Goal: Task Accomplishment & Management: Use online tool/utility

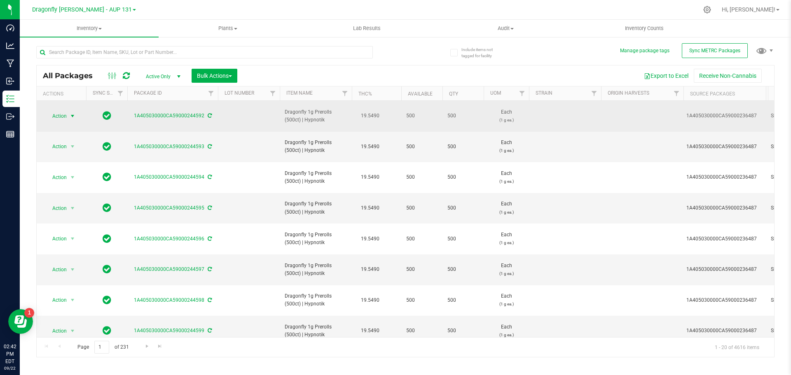
click at [74, 113] on span "select" at bounding box center [72, 116] width 7 height 7
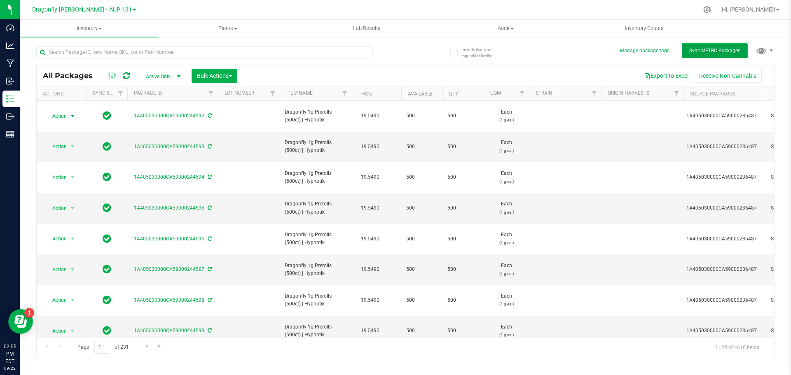
click at [713, 51] on span "Sync METRC Packages" at bounding box center [714, 51] width 51 height 6
click at [163, 49] on input "text" at bounding box center [204, 52] width 337 height 12
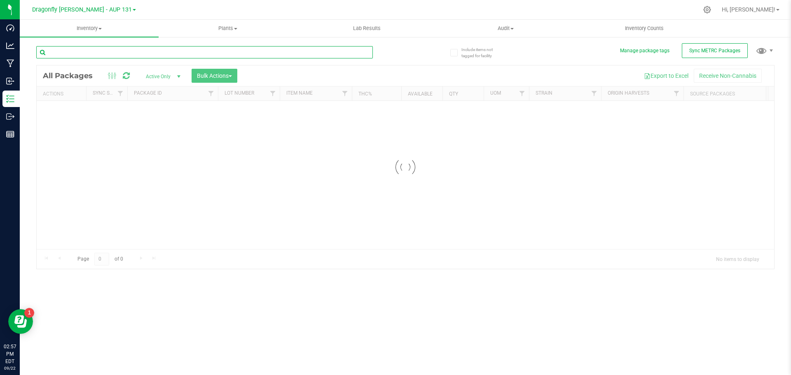
click at [153, 53] on input "text" at bounding box center [204, 52] width 337 height 12
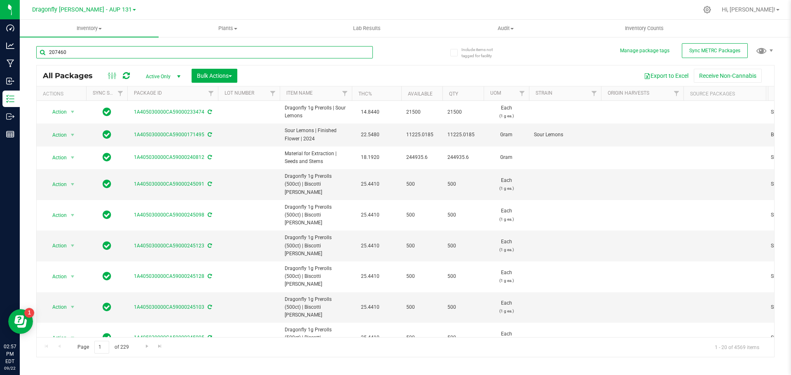
type input "207460"
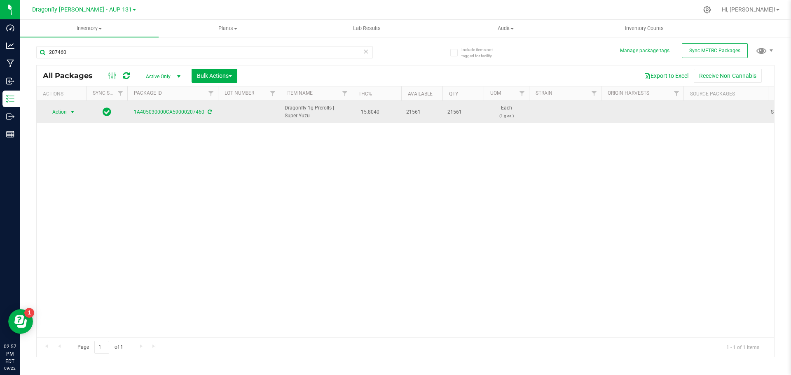
click at [63, 110] on span "Action" at bounding box center [56, 112] width 22 height 12
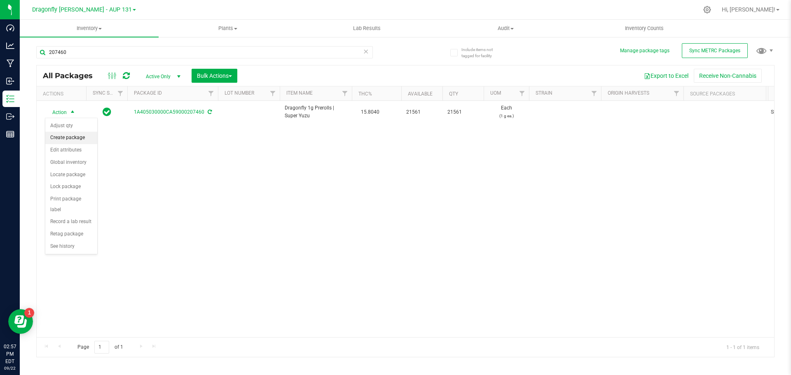
click at [63, 136] on li "Create package" at bounding box center [71, 138] width 52 height 12
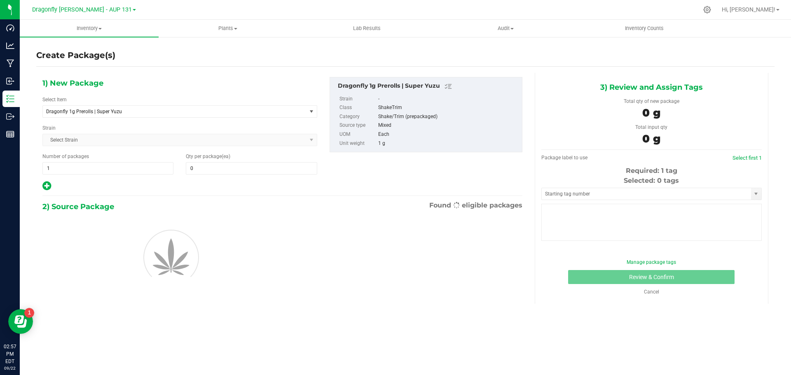
type input "0"
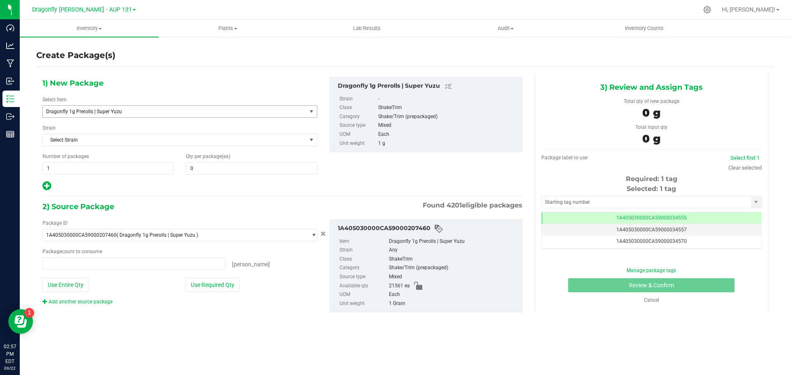
type input "0 ea"
click at [129, 114] on span "Dragonfly 1g Prerolls | Super Yuzu" at bounding box center [169, 112] width 247 height 6
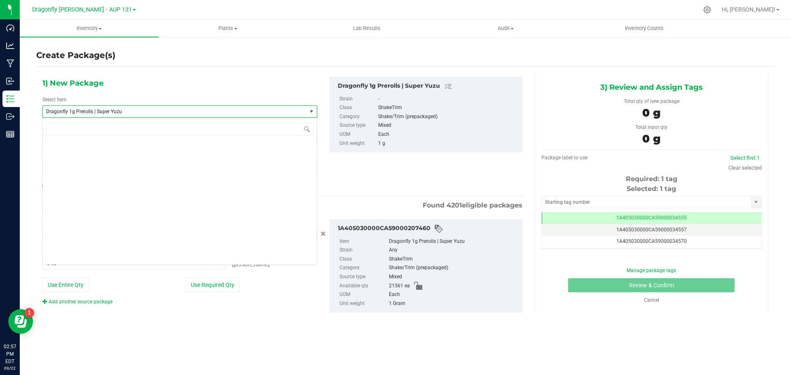
scroll to position [20069, 0]
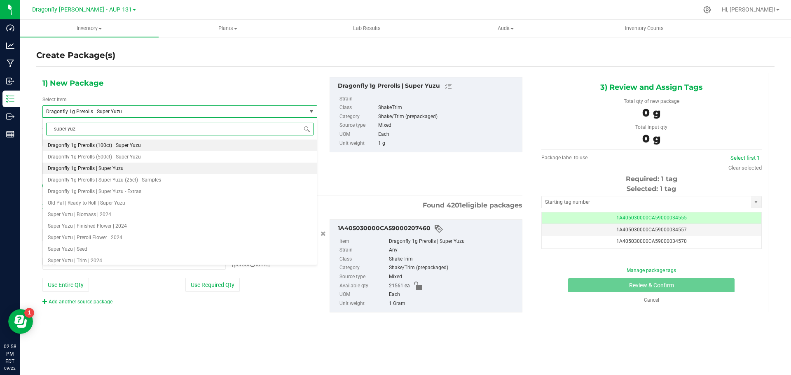
type input "super yuzu"
click at [126, 155] on span "Dragonfly 1g Prerolls (500ct) | Super Yuzu" at bounding box center [94, 157] width 93 height 6
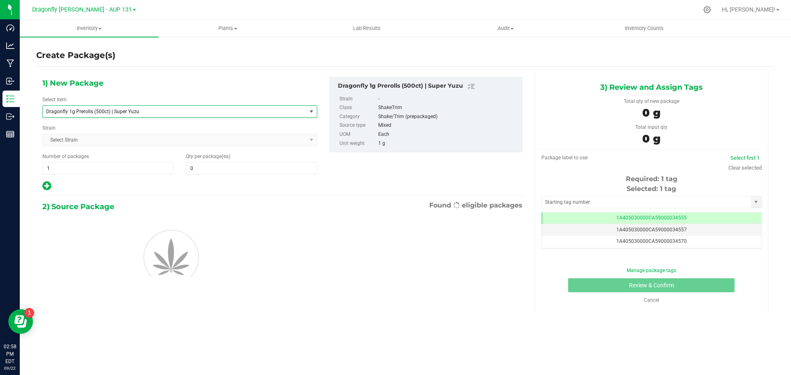
type input "0"
click at [117, 169] on span "1 1" at bounding box center [107, 168] width 131 height 12
click at [117, 169] on input "1" at bounding box center [108, 169] width 130 height 12
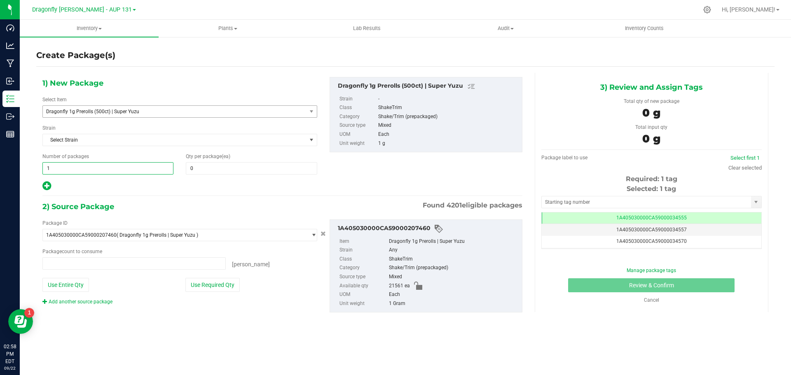
type input "0 ea"
click at [133, 170] on span "1 1" at bounding box center [107, 168] width 131 height 12
click at [133, 170] on input "1" at bounding box center [108, 169] width 130 height 12
type input "43"
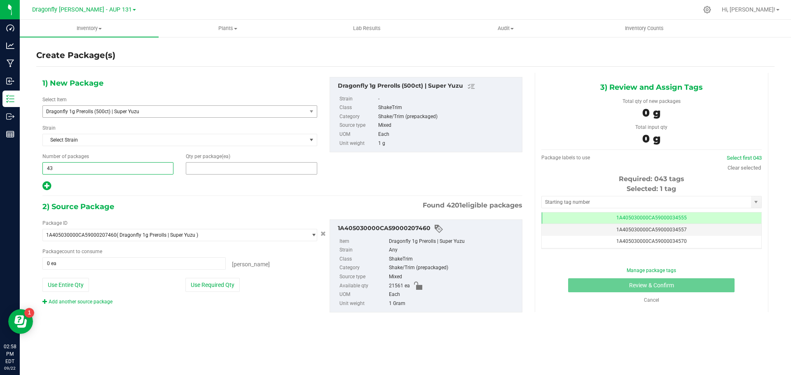
click at [220, 166] on span at bounding box center [251, 168] width 131 height 12
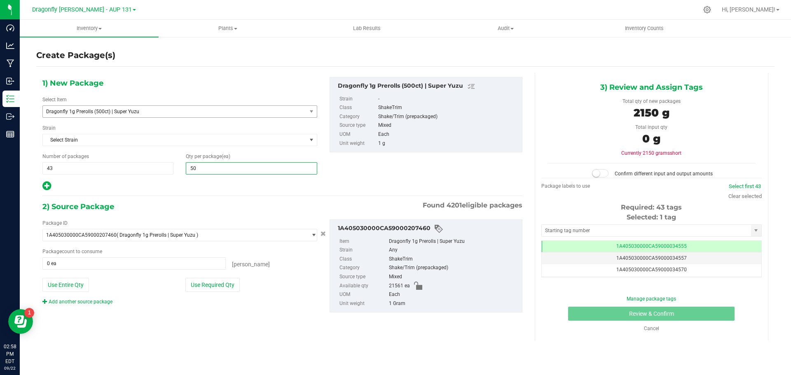
type input "500"
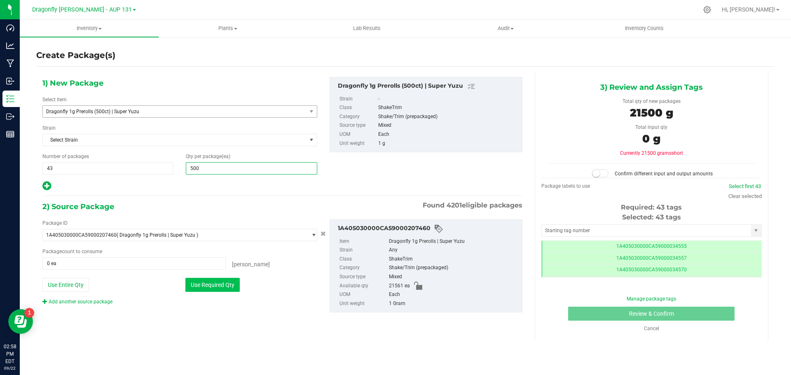
scroll to position [0, 0]
type input "500"
click at [223, 283] on button "Use Required Qty" at bounding box center [212, 285] width 54 height 14
type input "21500 ea"
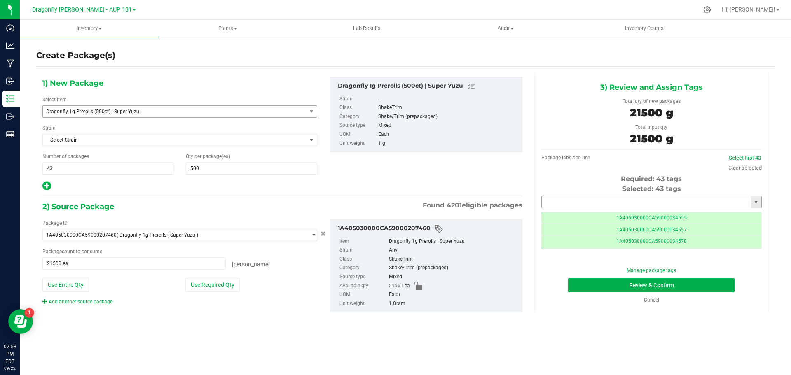
click at [591, 205] on input "text" at bounding box center [646, 202] width 209 height 12
click at [617, 218] on li "1A405030000CA59000245312" at bounding box center [652, 216] width 220 height 12
type input "1A405030000CA59000245312"
click at [683, 289] on button "Review & Confirm" at bounding box center [651, 285] width 166 height 14
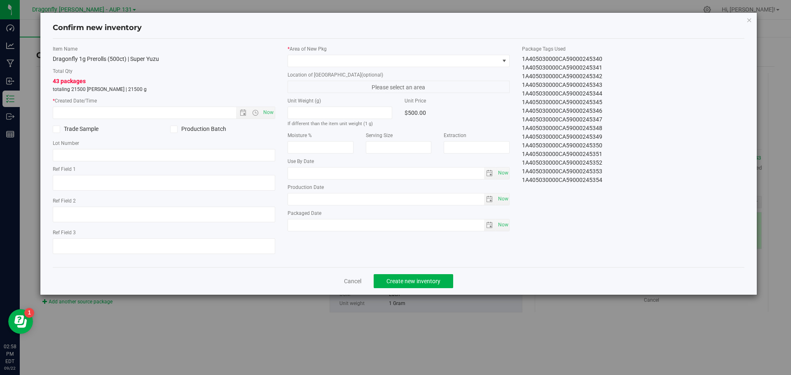
drag, startPoint x: 521, startPoint y: 58, endPoint x: 645, endPoint y: 250, distance: 227.9
click at [645, 250] on div "Item Name Dragonfly 1g Prerolls (500ct) | Super Yuzu Total Qty 43 packages tota…" at bounding box center [399, 152] width 704 height 215
copy div "1A405030000CA59000245312 1A405030000CA59000245313 1A405030000CA59000245314 1A40…"
click at [348, 281] on link "Cancel" at bounding box center [352, 281] width 17 height 8
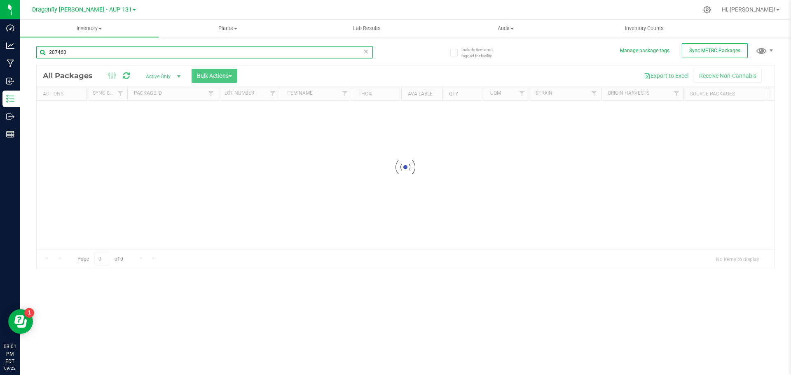
click at [162, 50] on input "207460" at bounding box center [204, 52] width 337 height 12
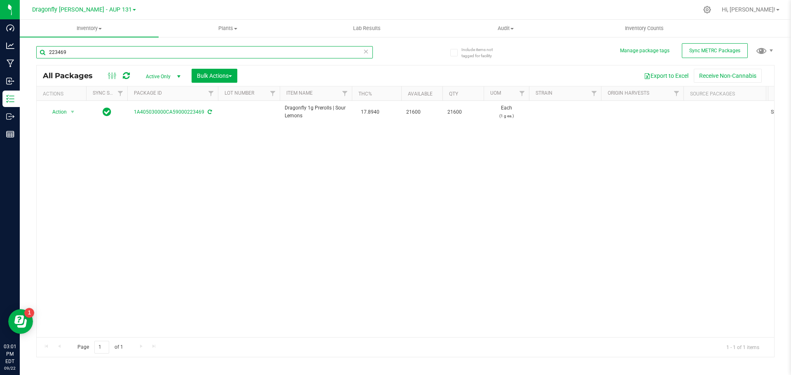
type input "223469"
click at [365, 54] on icon at bounding box center [366, 51] width 6 height 10
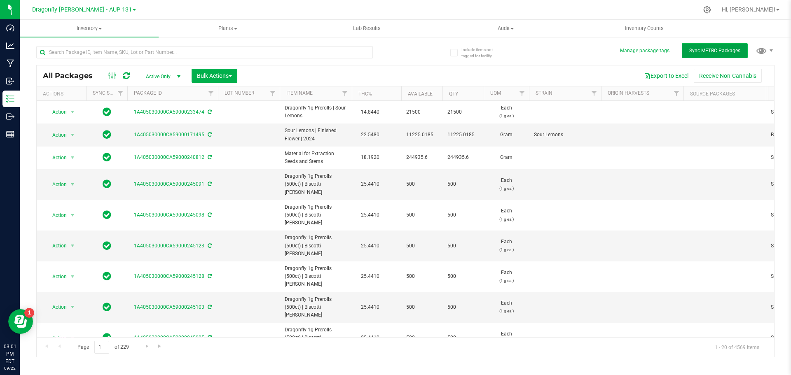
click at [690, 50] on span "Sync METRC Packages" at bounding box center [714, 51] width 51 height 6
click at [198, 47] on input "text" at bounding box center [204, 52] width 337 height 12
type input "223469"
click at [136, 51] on input "text" at bounding box center [204, 52] width 337 height 12
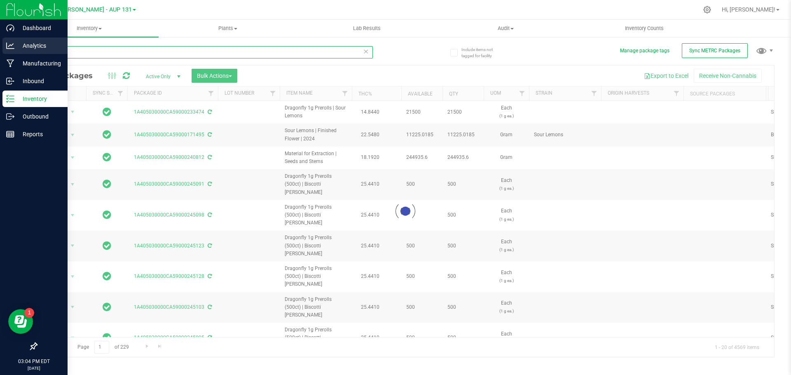
type input "223469"
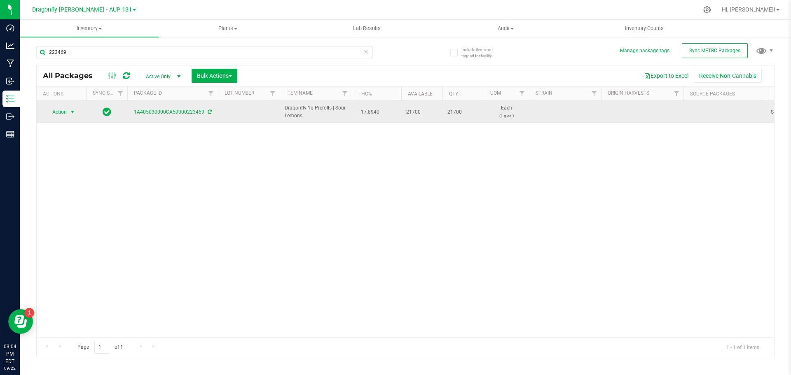
click at [65, 110] on span "Action" at bounding box center [56, 112] width 22 height 12
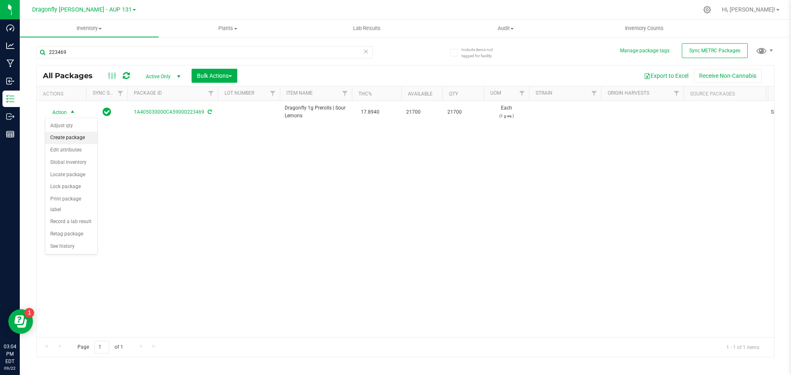
click at [80, 136] on li "Create package" at bounding box center [71, 138] width 52 height 12
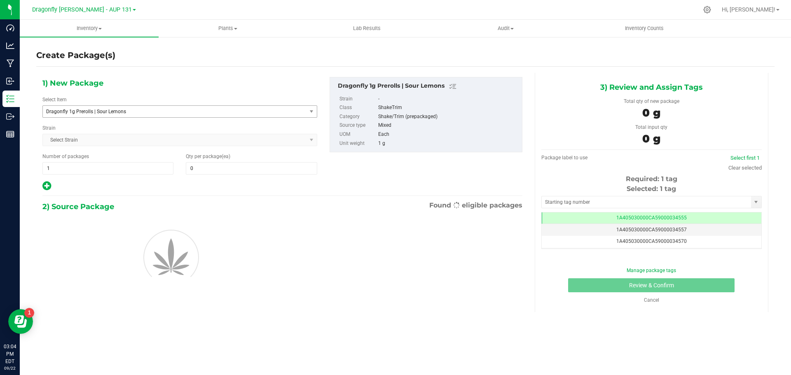
type input "0"
click at [174, 111] on span "Dragonfly 1g Prerolls | Sour Lemons" at bounding box center [169, 112] width 247 height 6
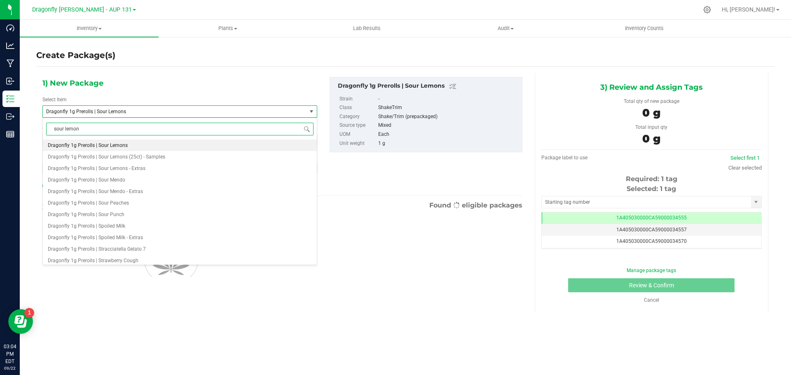
type input "sour lemons"
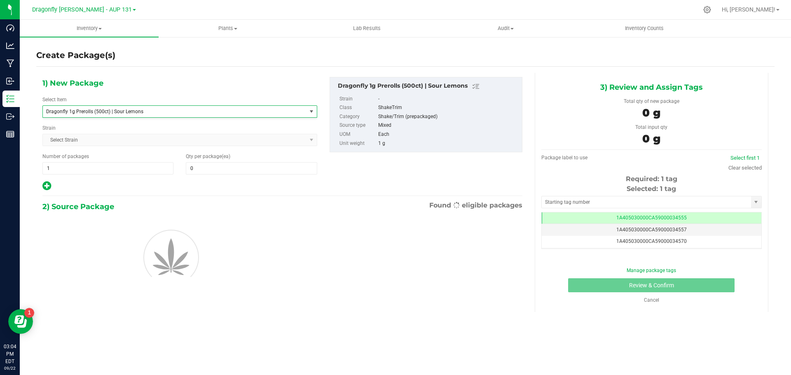
type input "0"
click at [102, 174] on span "1 1" at bounding box center [107, 168] width 131 height 12
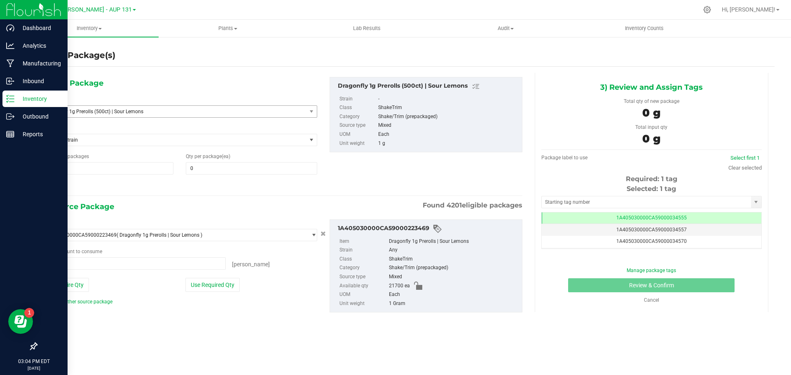
type input "0 ea"
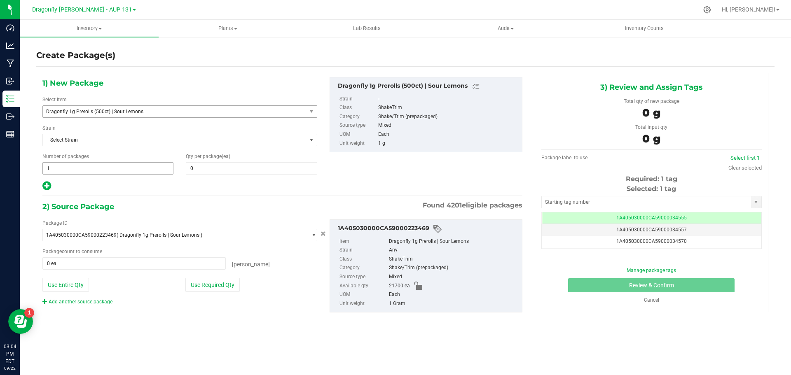
click at [89, 172] on span "1 1" at bounding box center [107, 168] width 131 height 12
click at [88, 171] on input "1" at bounding box center [108, 169] width 130 height 12
type input "143"
click at [255, 168] on span "0 0" at bounding box center [251, 168] width 131 height 12
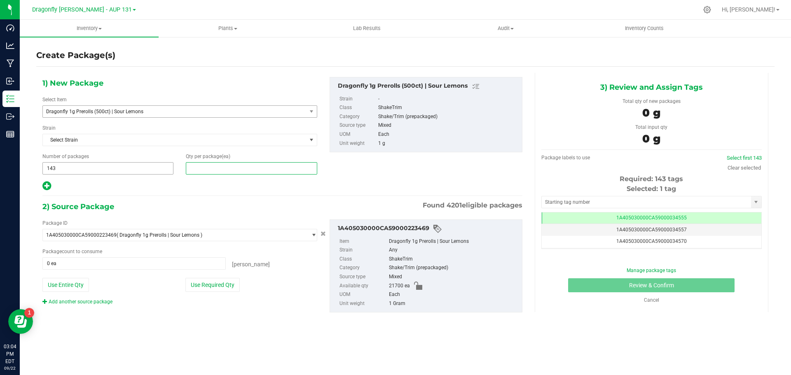
click at [161, 165] on span "143 143" at bounding box center [107, 168] width 131 height 12
type input "0"
click at [161, 165] on input "143" at bounding box center [108, 169] width 130 height 12
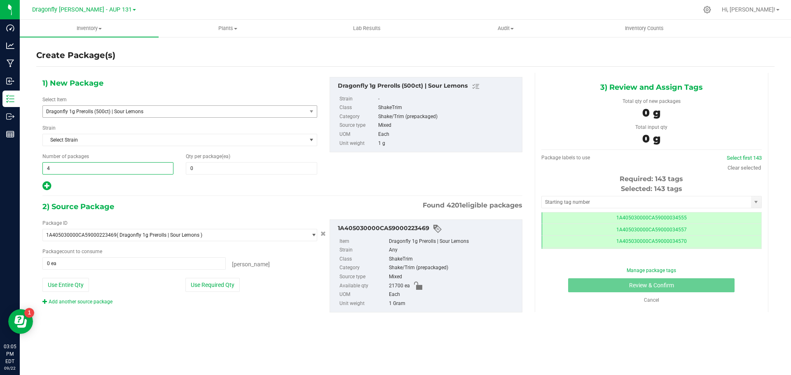
type input "43"
click at [241, 174] on span "0 0" at bounding box center [251, 168] width 131 height 12
click at [242, 168] on span at bounding box center [251, 168] width 131 height 12
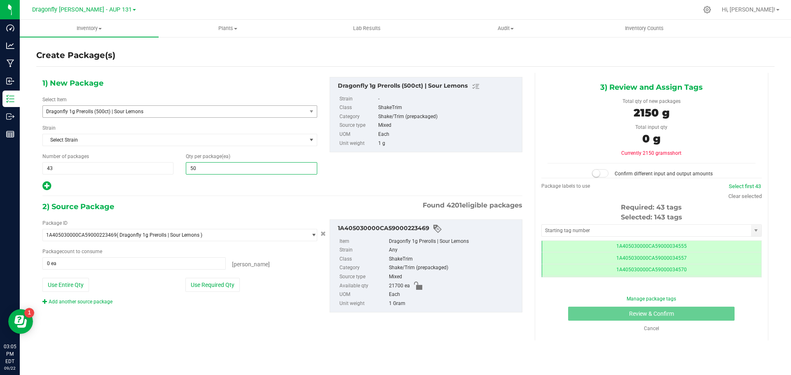
type input "500"
click at [215, 281] on button "Use Required Qty" at bounding box center [212, 285] width 54 height 14
type input "21500 ea"
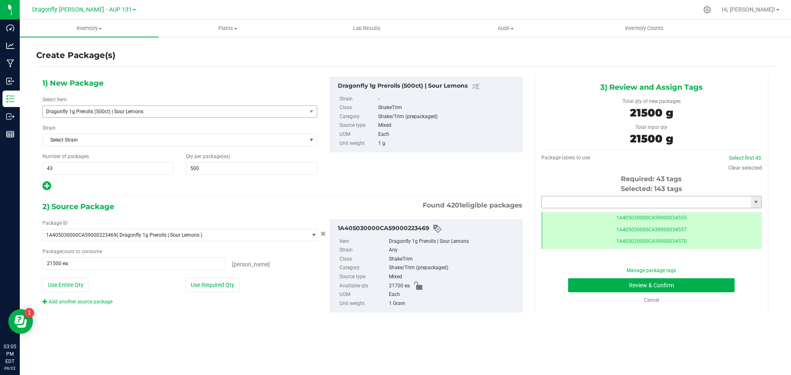
click at [644, 202] on input "text" at bounding box center [646, 202] width 209 height 12
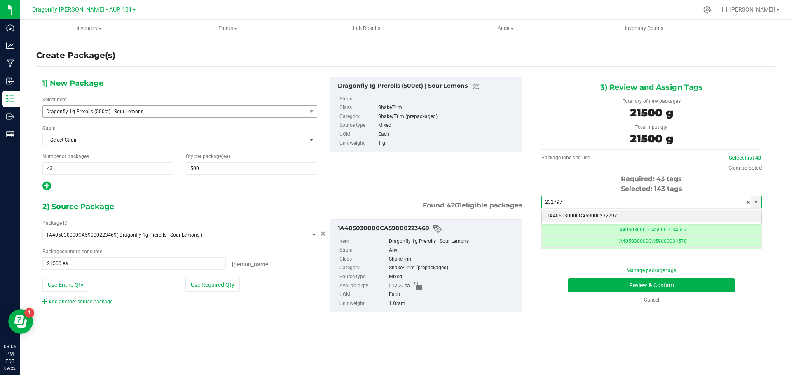
drag, startPoint x: 606, startPoint y: 213, endPoint x: 606, endPoint y: 271, distance: 58.5
click at [606, 213] on li "1A405030000CA59000232797" at bounding box center [652, 216] width 220 height 12
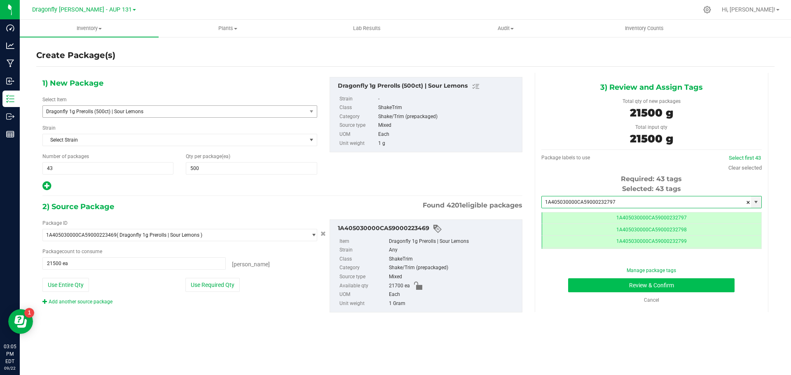
type input "1A405030000CA59000232797"
click at [606, 286] on button "Review & Confirm" at bounding box center [651, 285] width 166 height 14
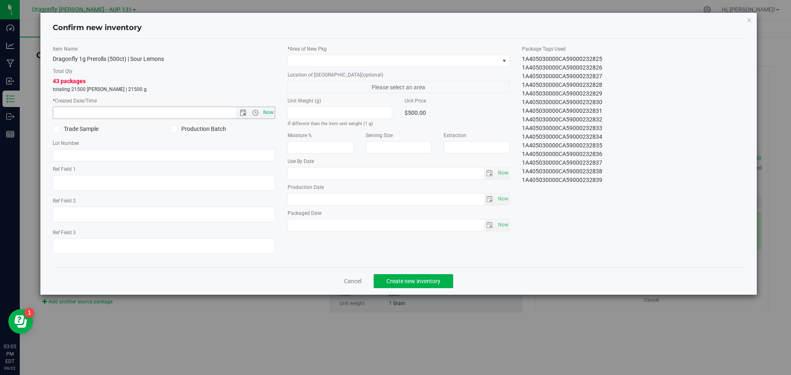
click at [269, 112] on span "Now" at bounding box center [268, 113] width 14 height 12
type input "9/22/2025 3:05 PM"
click at [307, 64] on span at bounding box center [393, 61] width 211 height 12
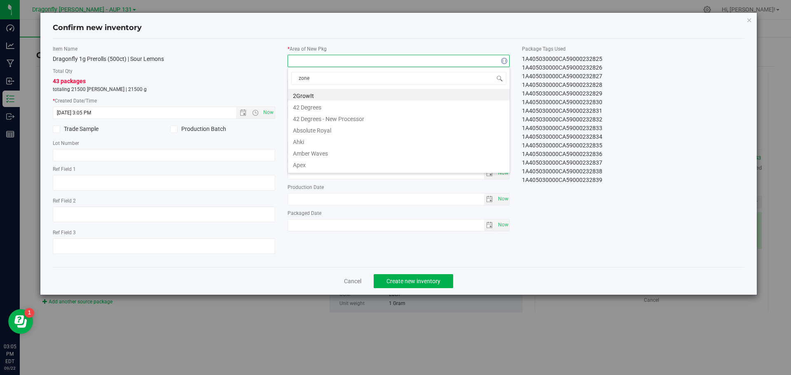
type input "zone 1"
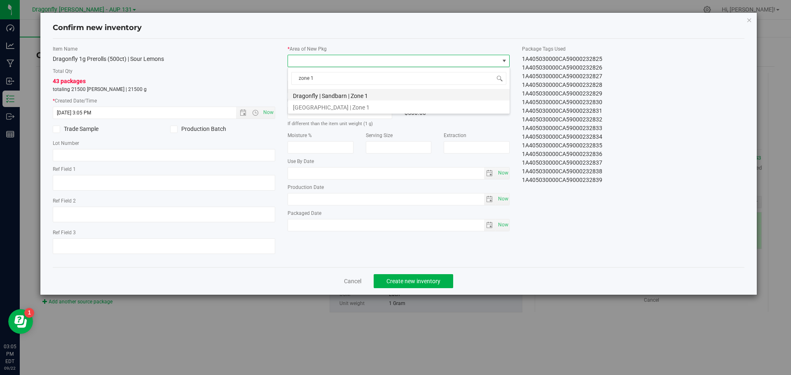
click at [324, 94] on li "Dragonfly | Sandbarn | Zone 1" at bounding box center [399, 95] width 222 height 12
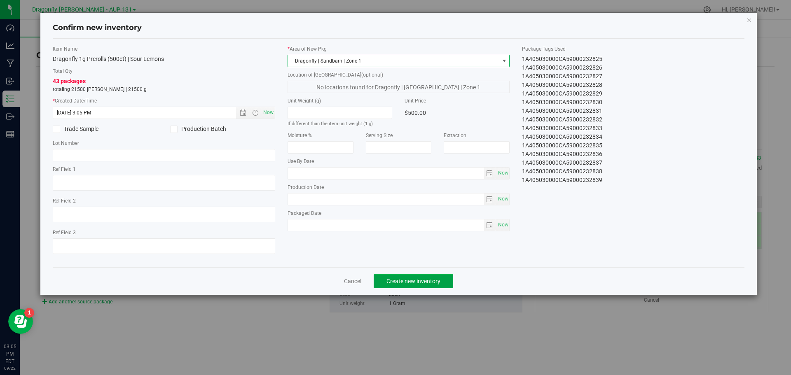
click at [414, 283] on span "Create new inventory" at bounding box center [413, 281] width 54 height 7
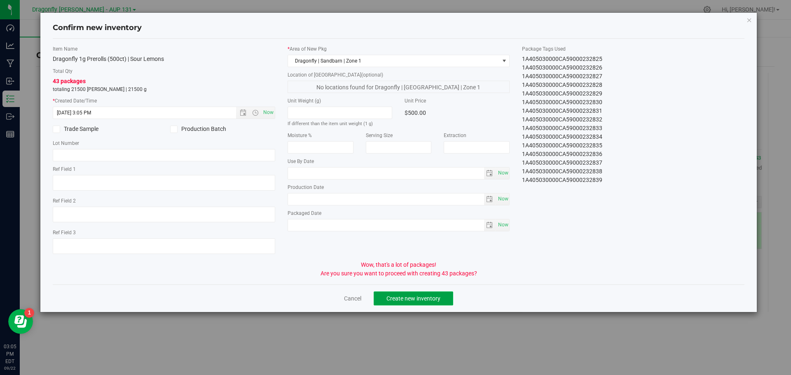
click at [402, 295] on span "Create new inventory" at bounding box center [413, 298] width 54 height 7
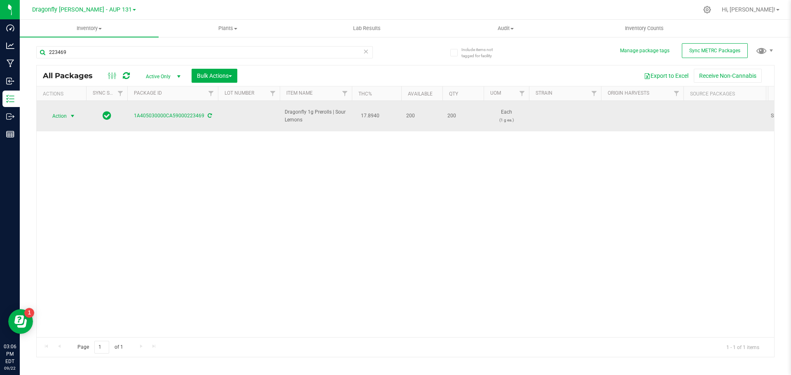
click at [68, 112] on span "select" at bounding box center [73, 116] width 10 height 12
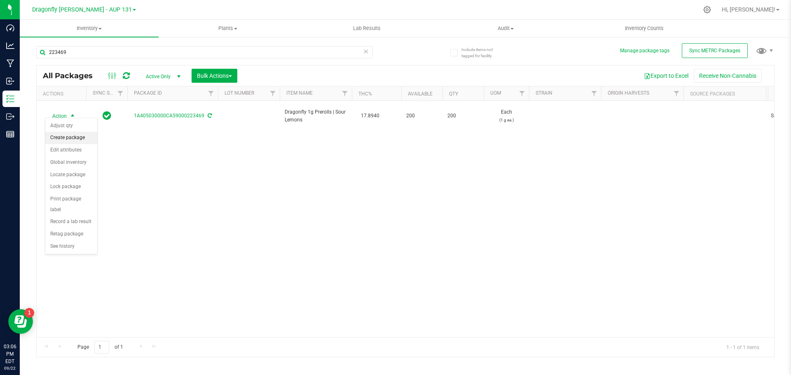
click at [70, 137] on li "Create package" at bounding box center [71, 138] width 52 height 12
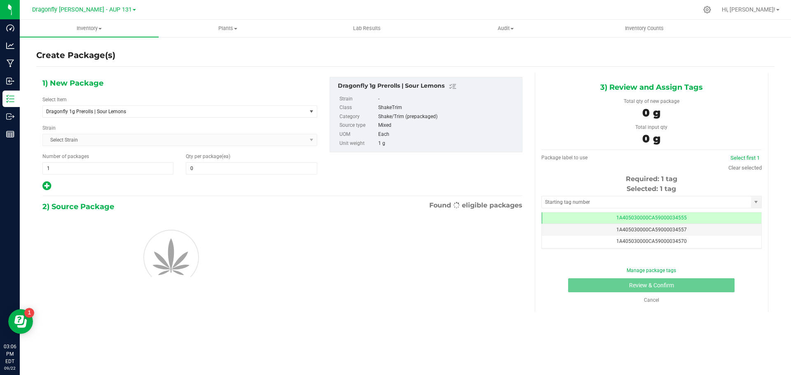
type input "0"
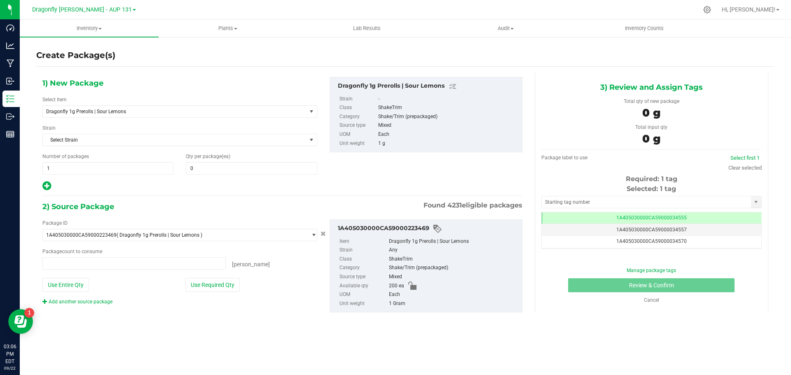
type input "0 ea"
click at [248, 115] on span "Dragonfly 1g Prerolls | Sour Lemons" at bounding box center [175, 112] width 264 height 12
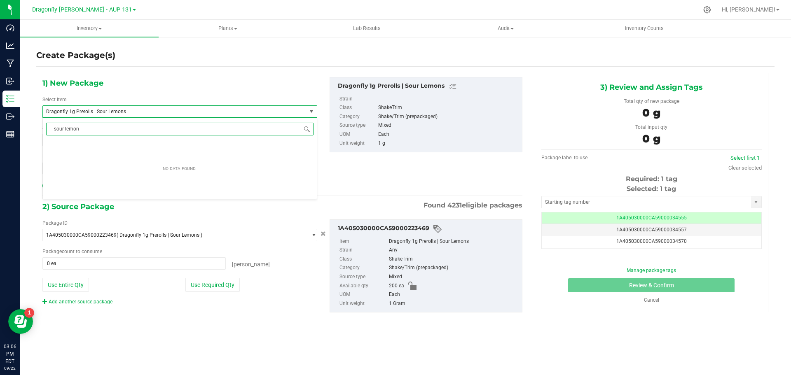
type input "sour lemons"
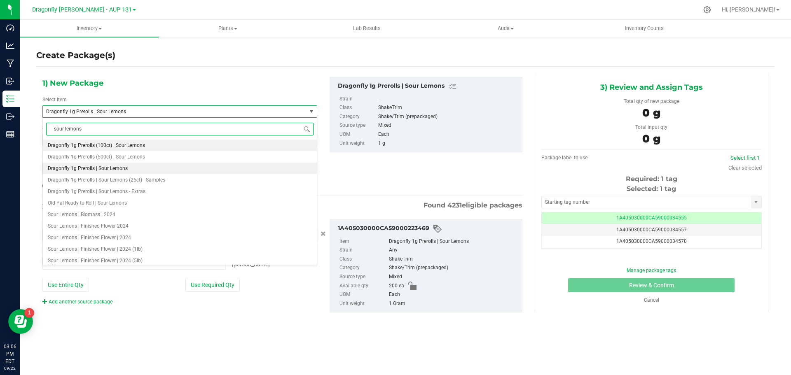
click at [124, 146] on span "Dragonfly 1g Prerolls (100ct) | Sour Lemons" at bounding box center [96, 146] width 97 height 6
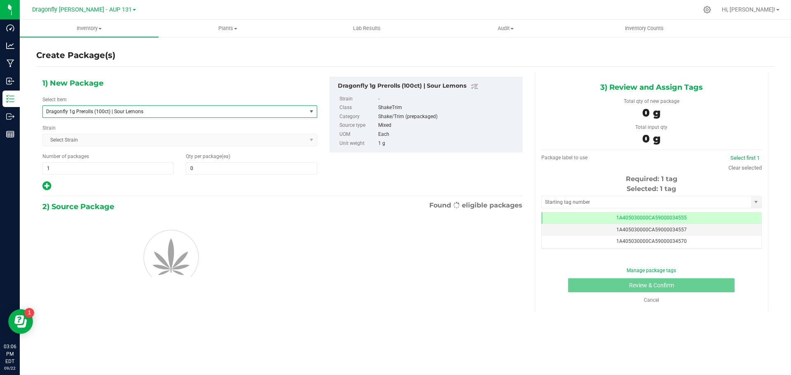
type input "0"
click at [103, 172] on span "1 1" at bounding box center [107, 168] width 131 height 12
click at [103, 171] on input "1" at bounding box center [108, 169] width 130 height 12
type input "3"
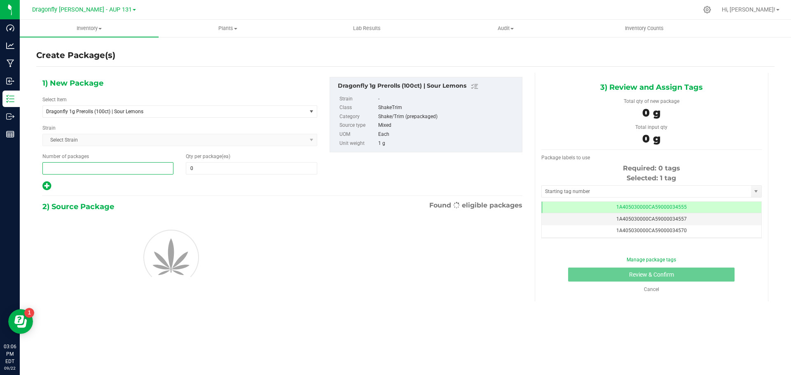
type input "2"
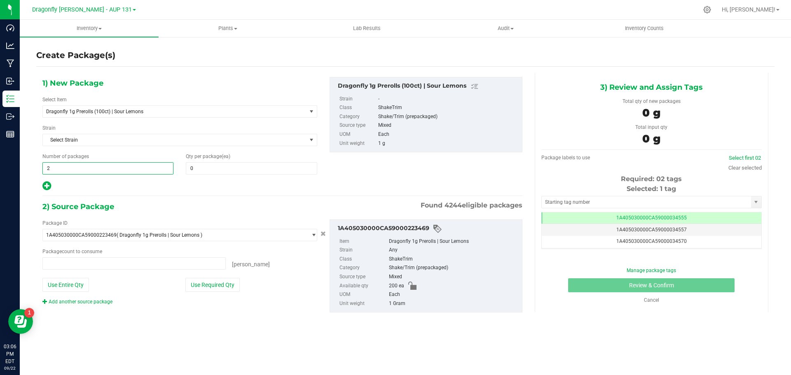
type input "0 ea"
type input "2"
click at [208, 166] on span "0 0" at bounding box center [251, 168] width 131 height 12
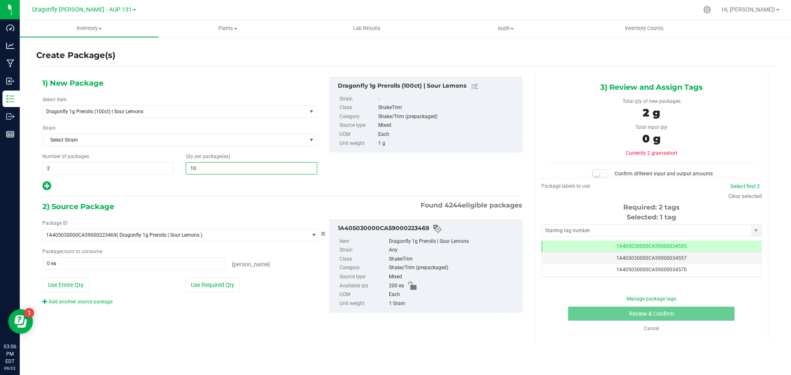
type input "100"
click at [224, 282] on button "Use Required Qty" at bounding box center [212, 285] width 54 height 14
type input "200 ea"
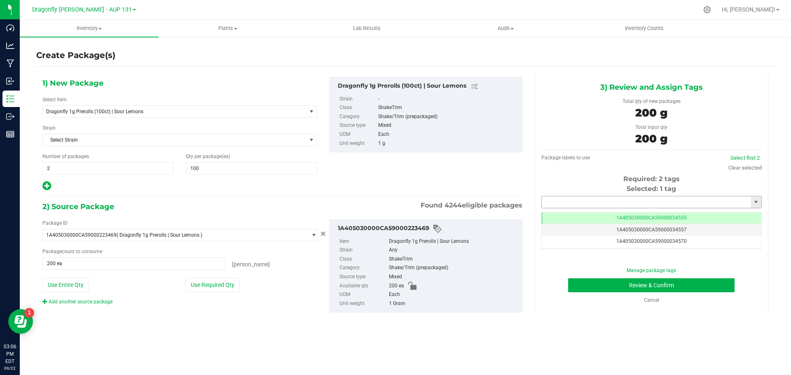
click at [693, 199] on input "text" at bounding box center [646, 202] width 209 height 12
click at [648, 216] on li "1A405030000CA59000232840" at bounding box center [652, 216] width 220 height 12
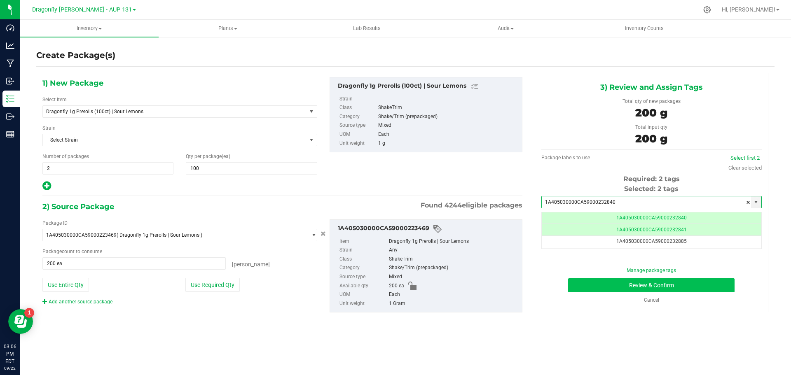
type input "1A405030000CA59000232840"
click at [662, 279] on button "Review & Confirm" at bounding box center [651, 285] width 166 height 14
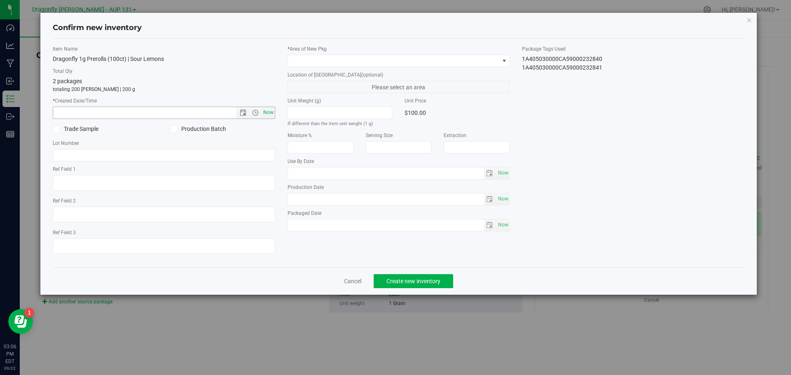
click at [270, 113] on span "Now" at bounding box center [268, 113] width 14 height 12
type input "9/22/2025 3:06 PM"
click at [385, 65] on span at bounding box center [393, 61] width 211 height 12
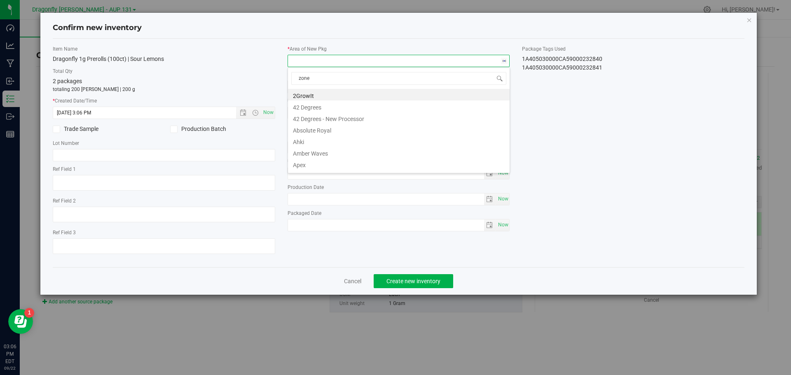
type input "zone 1"
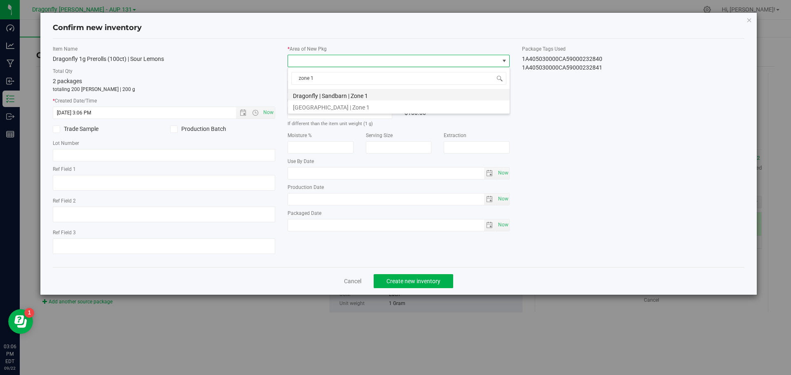
click at [365, 96] on li "Dragonfly | Sandbarn | Zone 1" at bounding box center [399, 95] width 222 height 12
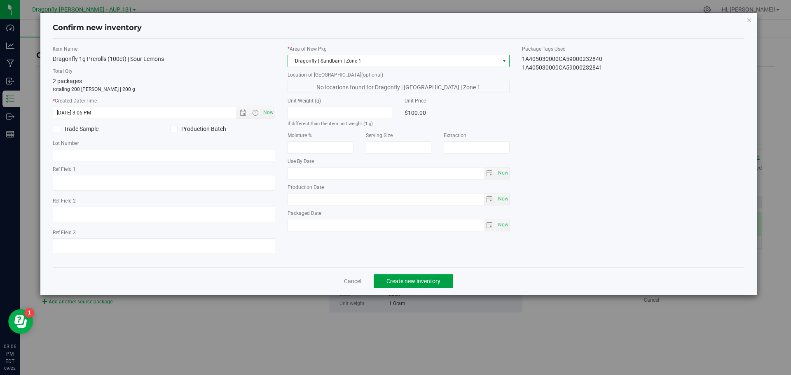
click at [407, 282] on span "Create new inventory" at bounding box center [413, 281] width 54 height 7
